Goal: Task Accomplishment & Management: Manage account settings

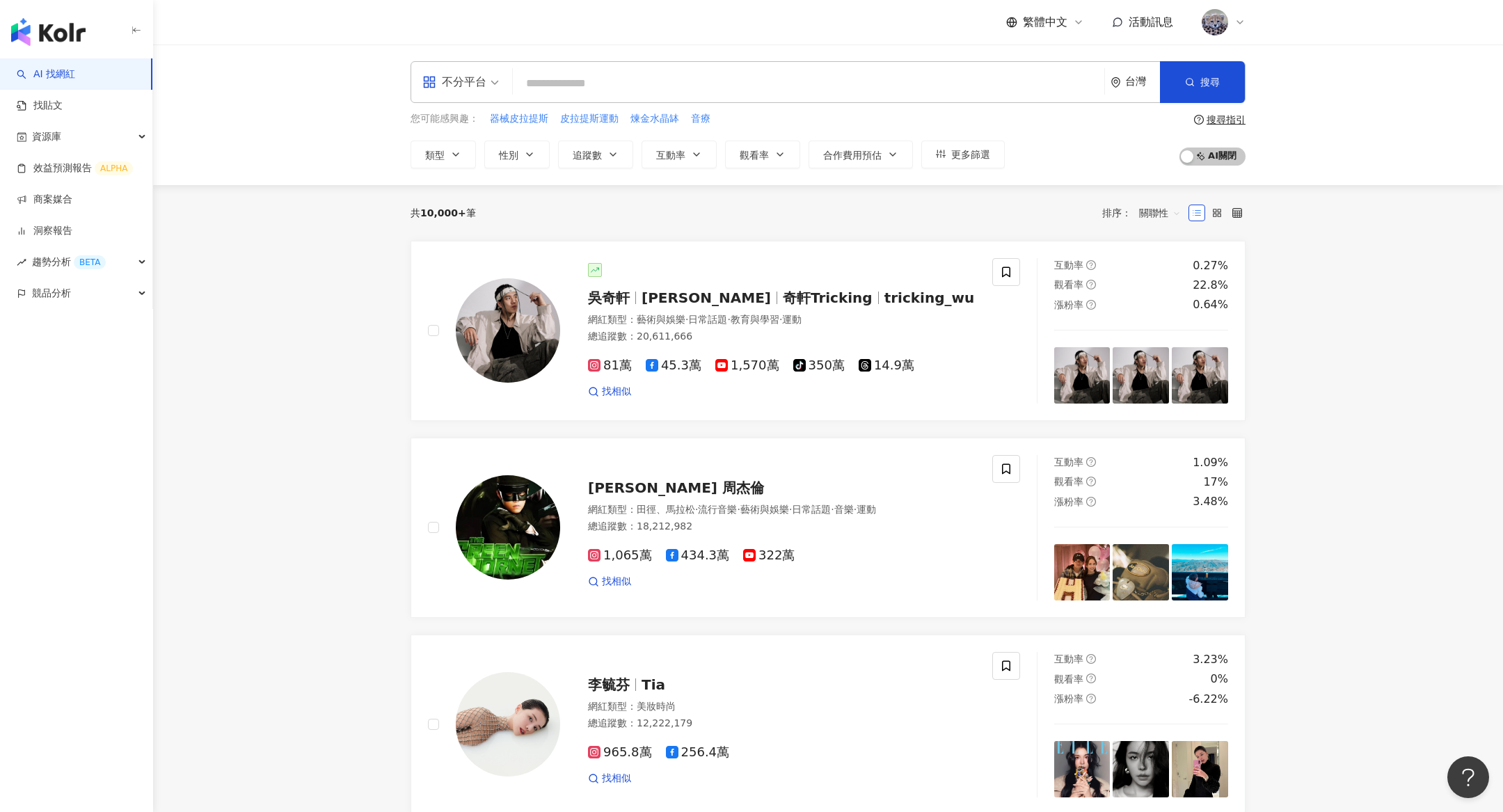
click at [1238, 10] on div at bounding box center [1223, 22] width 44 height 28
click at [1254, 108] on link "工作區設定" at bounding box center [1254, 106] width 49 height 11
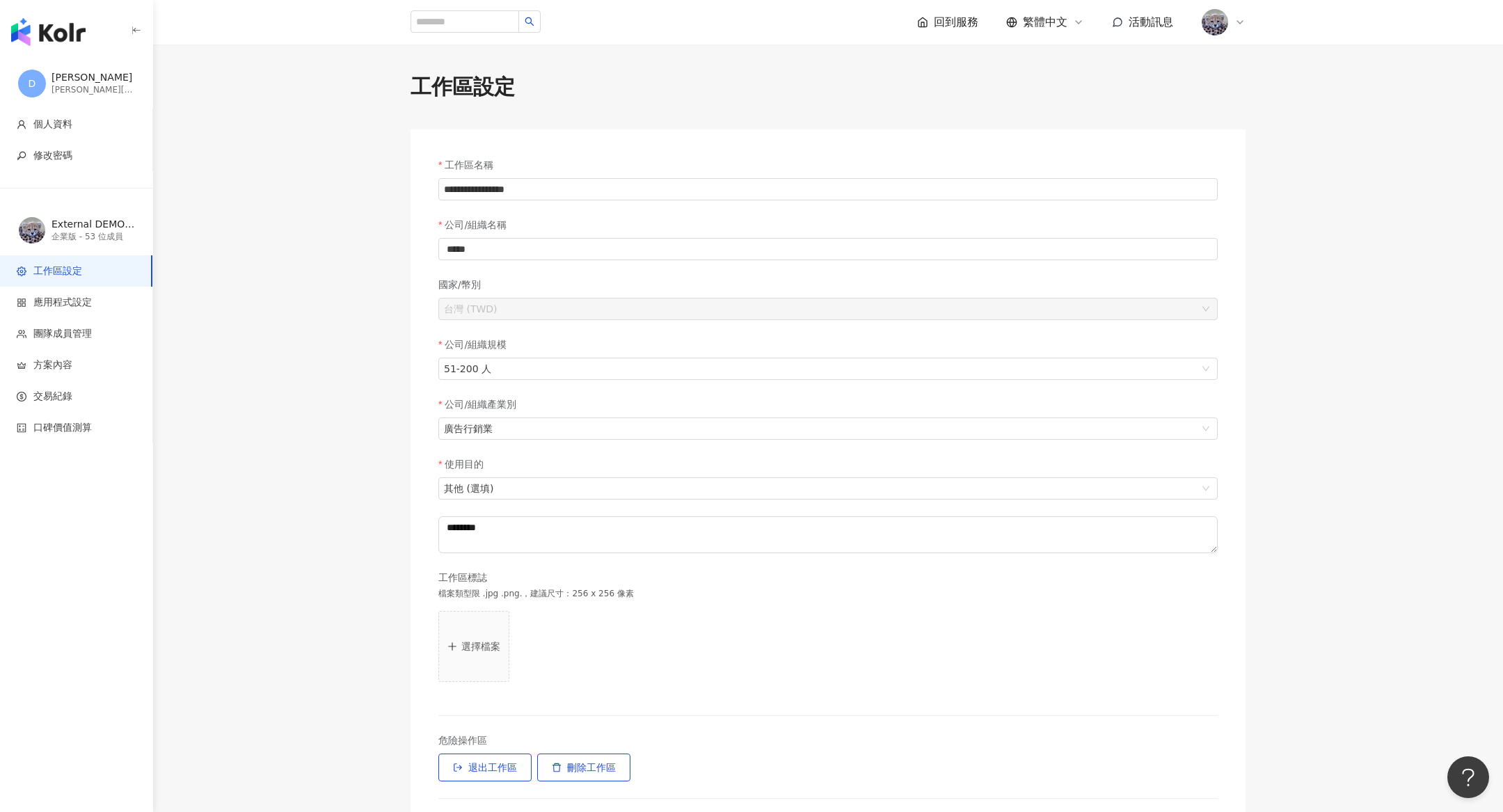
click at [1212, 33] on img at bounding box center [1215, 22] width 26 height 26
click at [1238, 185] on span "切換工作區" at bounding box center [1254, 189] width 49 height 11
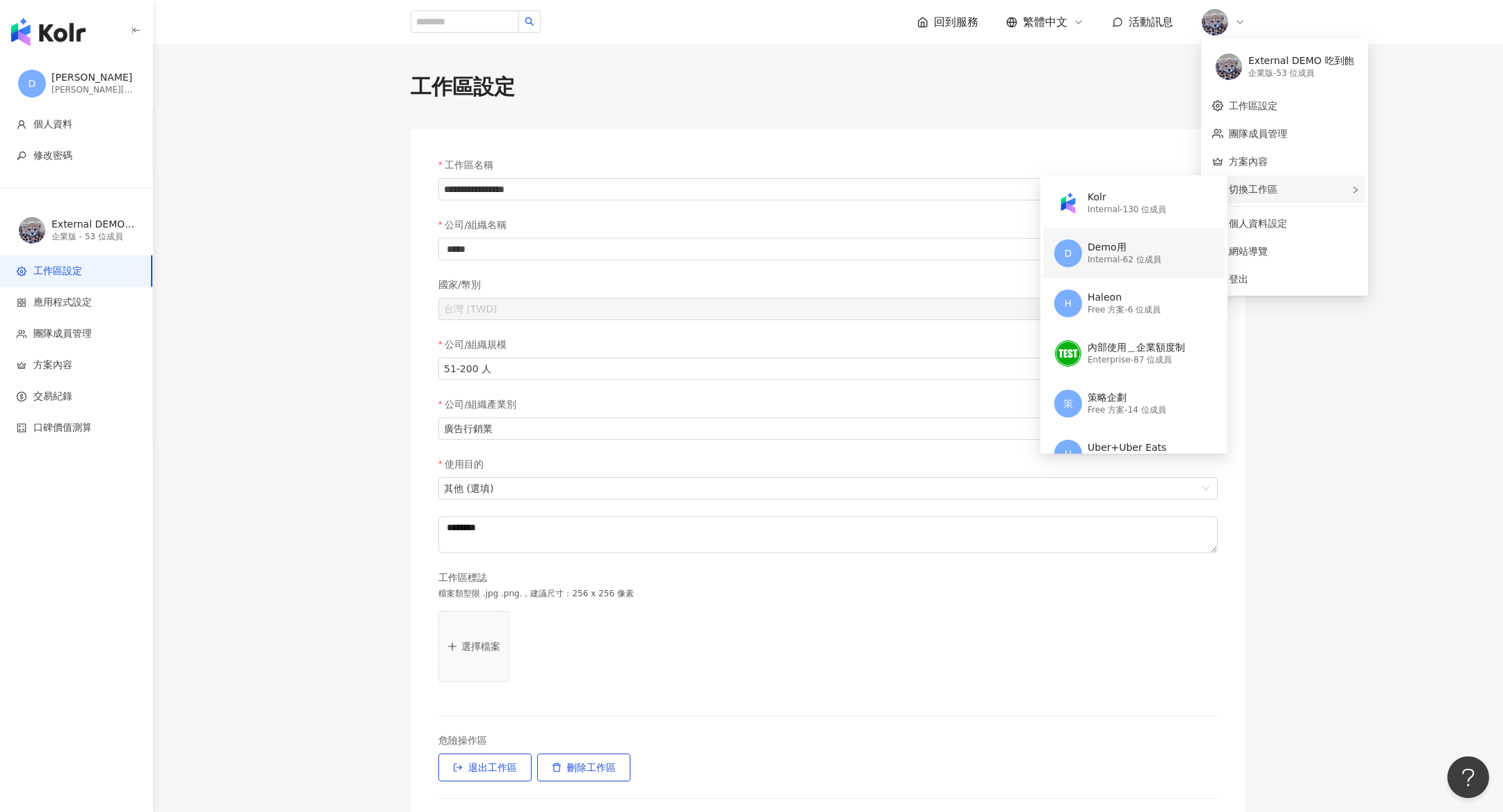
click at [1142, 252] on div "Demo用" at bounding box center [1124, 247] width 73 height 14
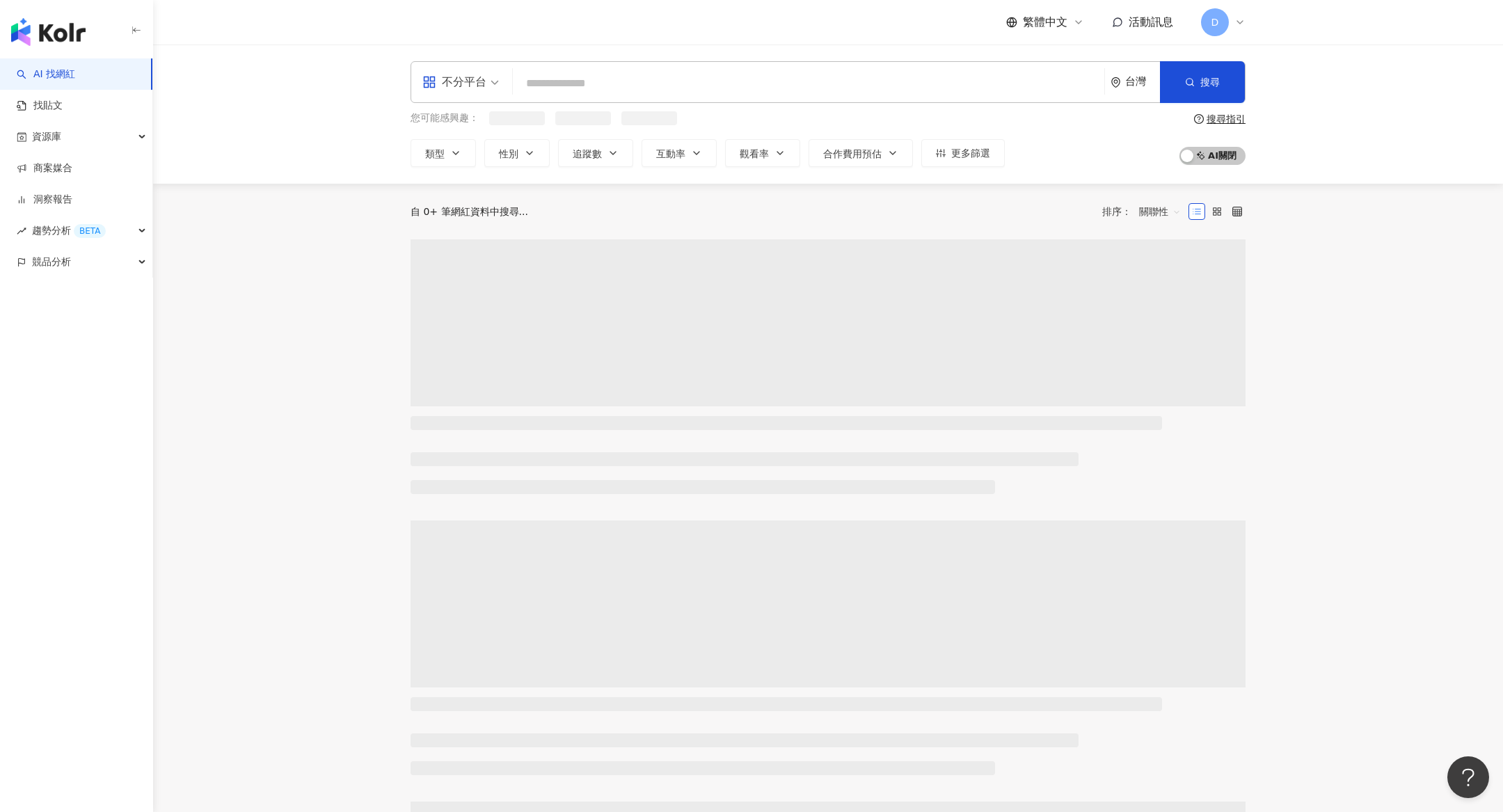
click at [1220, 16] on span "D" at bounding box center [1215, 22] width 28 height 28
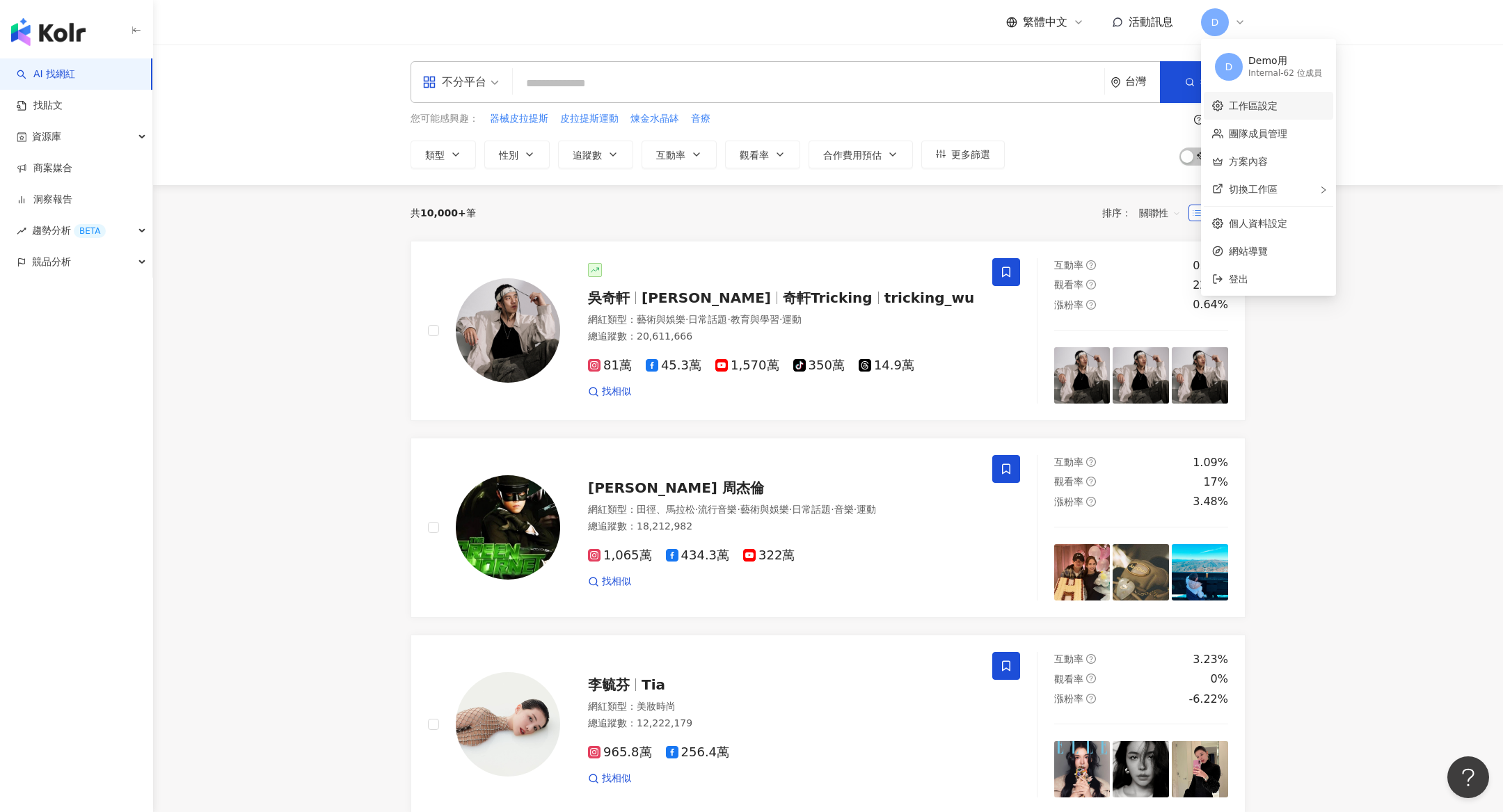
click at [1252, 101] on link "工作區設定" at bounding box center [1254, 106] width 49 height 11
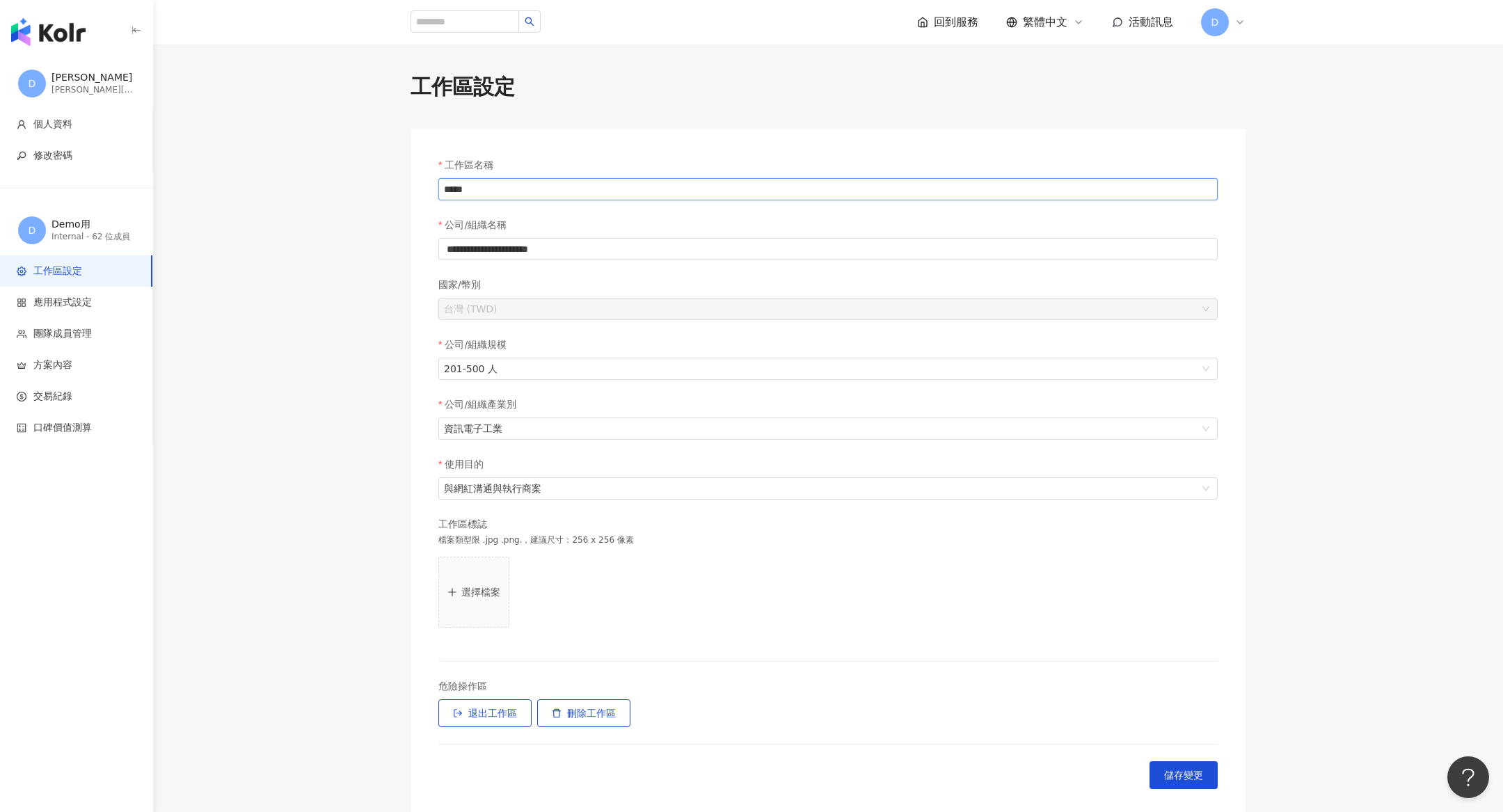
click at [501, 188] on input "*****" at bounding box center [829, 189] width 780 height 23
drag, startPoint x: 503, startPoint y: 188, endPoint x: 392, endPoint y: 186, distance: 111.0
click at [394, 188] on div "**********" at bounding box center [828, 444] width 891 height 744
click at [1217, 17] on span "D" at bounding box center [1215, 22] width 7 height 15
click at [1266, 129] on link "團隊成員管理" at bounding box center [1258, 133] width 58 height 11
